Goal: Find specific page/section: Find specific page/section

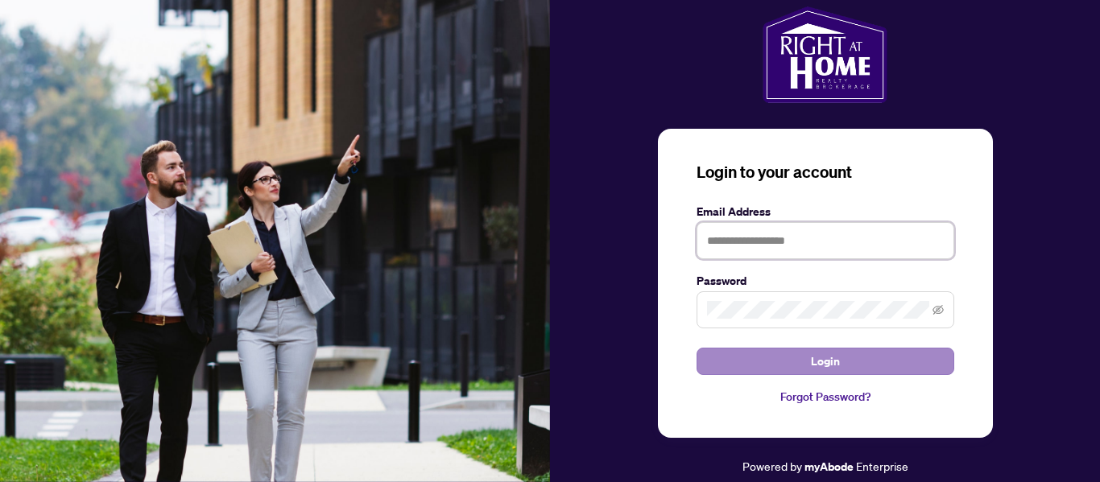
type input "**********"
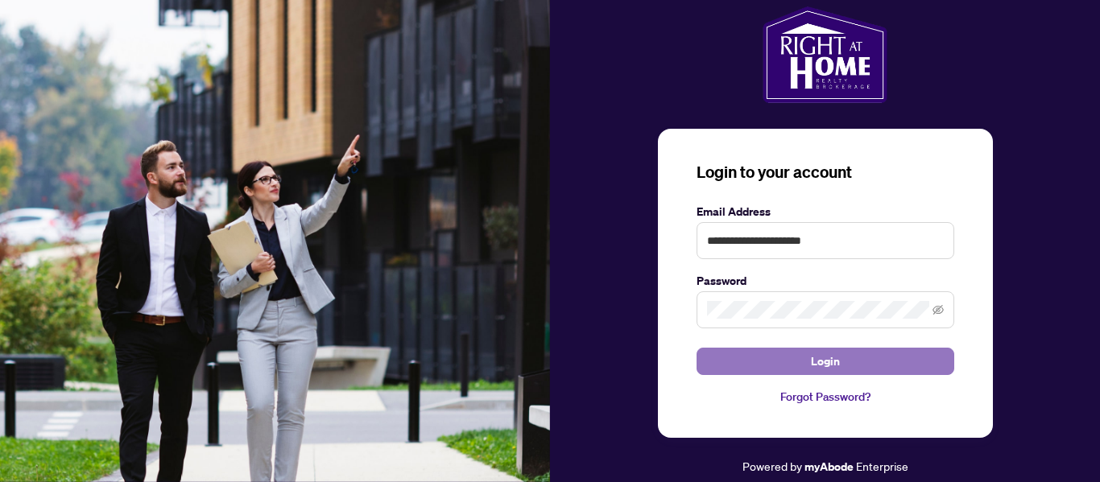
click at [817, 364] on span "Login" at bounding box center [825, 362] width 29 height 26
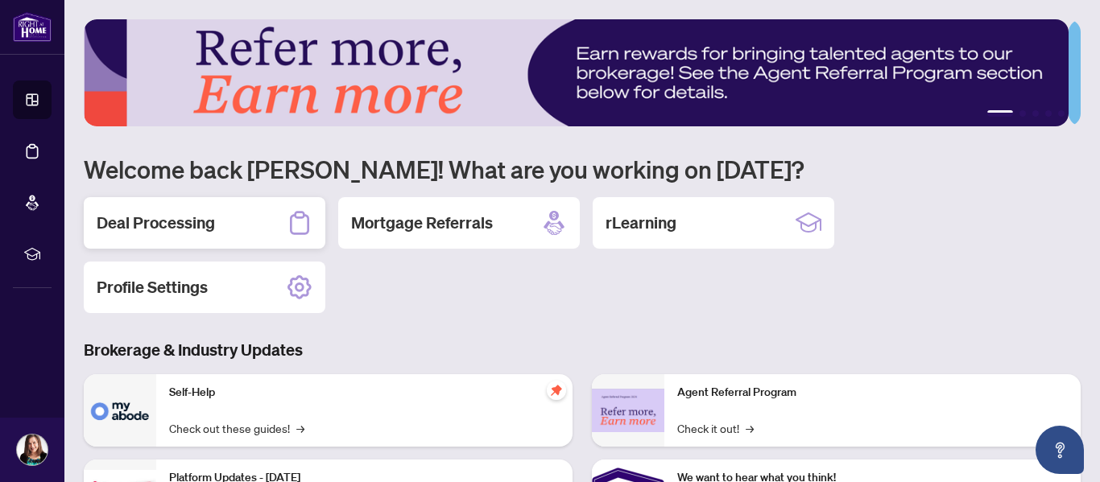
click at [221, 231] on div "Deal Processing" at bounding box center [205, 223] width 242 height 52
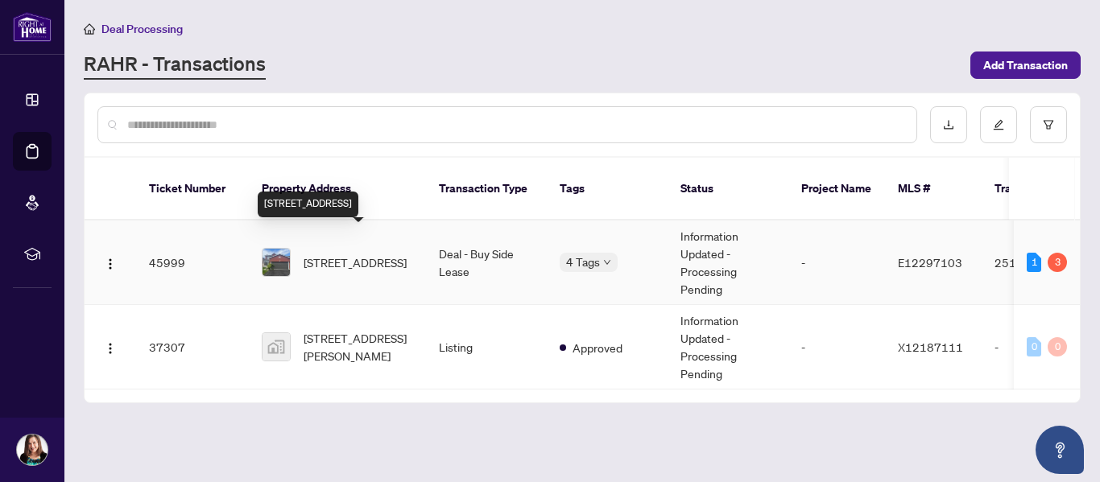
click at [336, 254] on span "[STREET_ADDRESS]" at bounding box center [355, 263] width 103 height 18
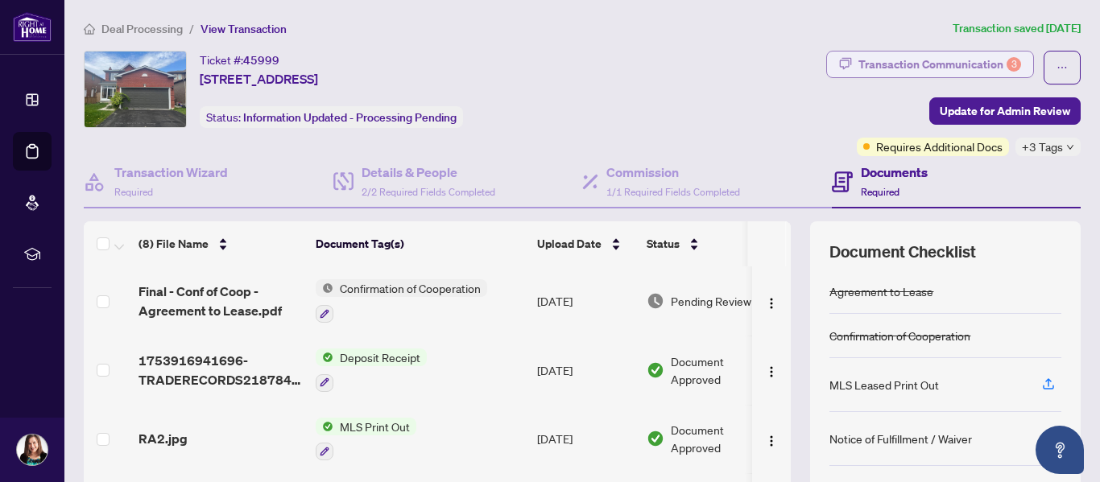
click at [888, 64] on div "Transaction Communication 3" at bounding box center [940, 65] width 163 height 26
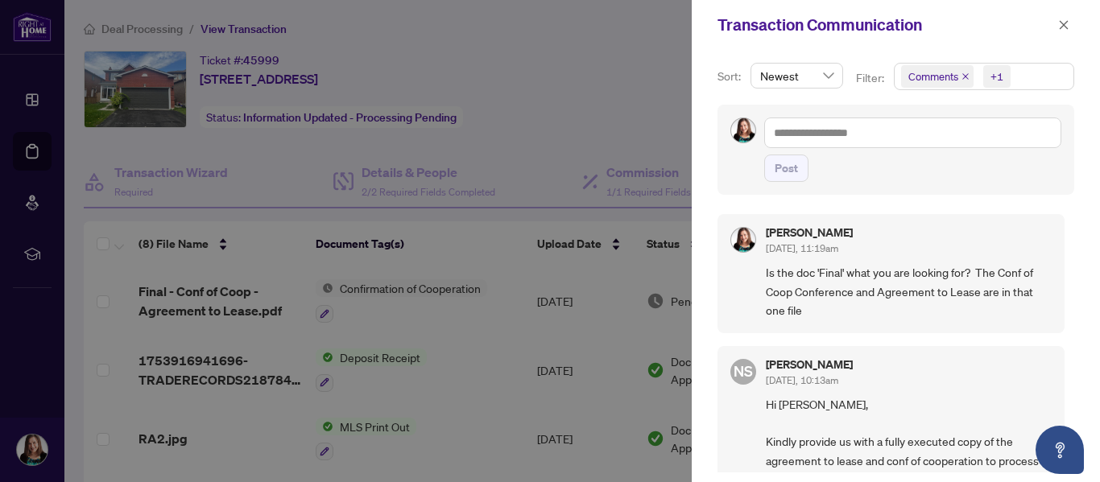
click at [606, 82] on div at bounding box center [550, 241] width 1100 height 482
click at [1061, 28] on icon "close" at bounding box center [1063, 24] width 11 height 11
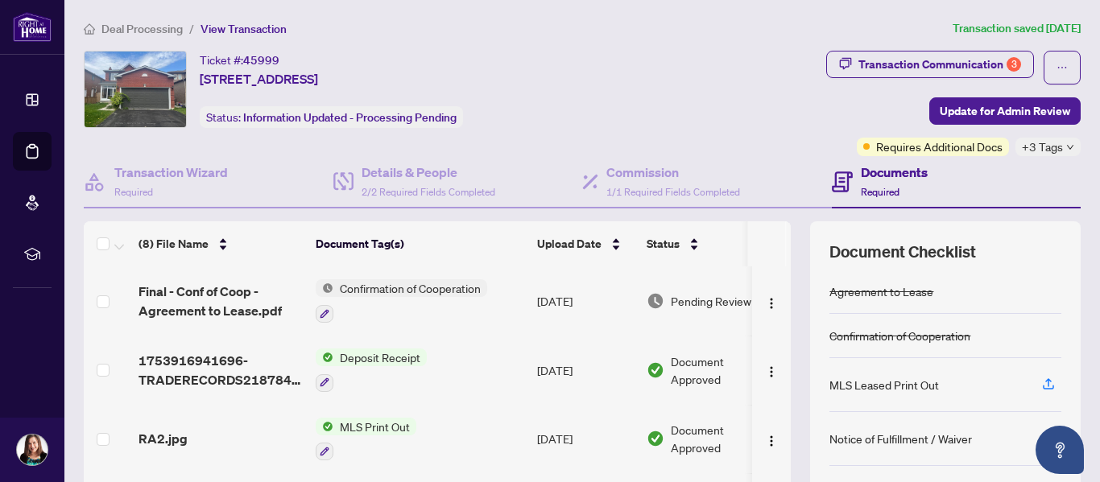
click at [679, 104] on div "Transaction Communication 3 Update for Admin Review Requires Additional Docs +3…" at bounding box center [864, 104] width 433 height 106
